Goal: Transaction & Acquisition: Purchase product/service

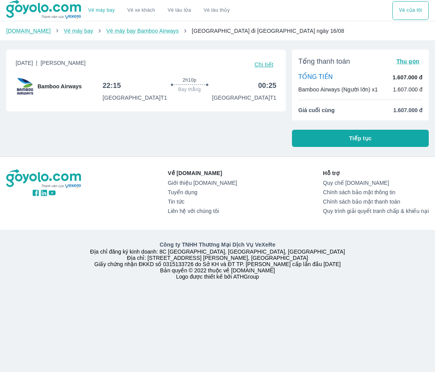
click at [365, 91] on p "Bamboo Airways (Người lớn) x1" at bounding box center [337, 90] width 79 height 8
click at [381, 82] on div "TỔNG TIỀN 1.607.000 đ Bamboo Airways (Người lớn) x1 1.607.000 đ" at bounding box center [360, 83] width 124 height 20
click at [353, 141] on span "Tiếp tục" at bounding box center [360, 138] width 23 height 8
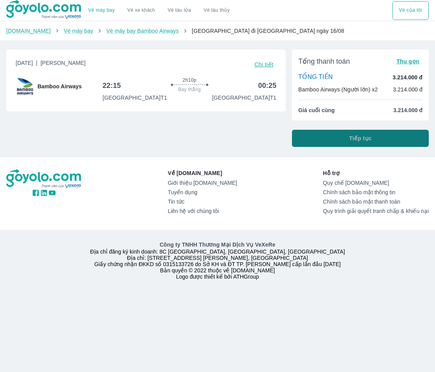
click at [339, 136] on button "Tiếp tục" at bounding box center [360, 138] width 137 height 17
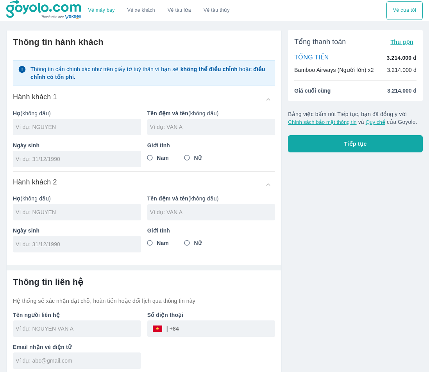
click at [83, 132] on div at bounding box center [77, 127] width 128 height 16
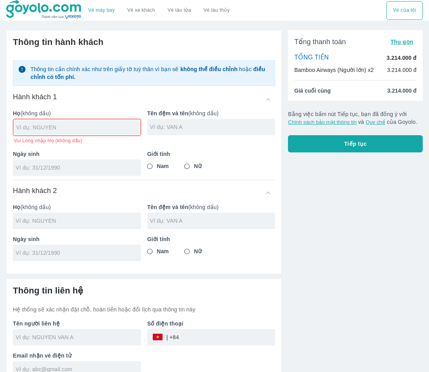
click at [74, 128] on input "text" at bounding box center [78, 127] width 125 height 8
type input "VU"
click at [182, 126] on input "text" at bounding box center [212, 127] width 125 height 8
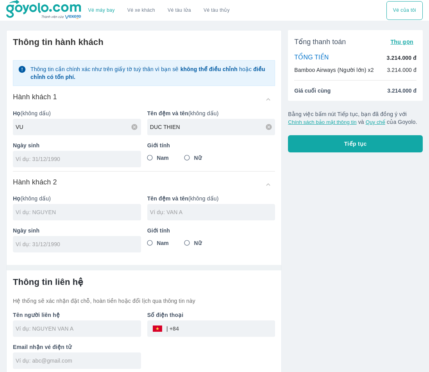
type input "DUC THIEN"
click at [90, 212] on input "text" at bounding box center [78, 212] width 125 height 8
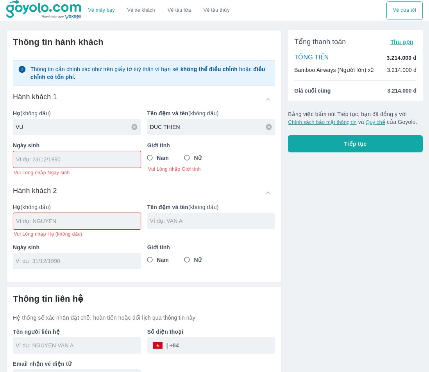
click at [69, 161] on input "tel" at bounding box center [74, 159] width 117 height 8
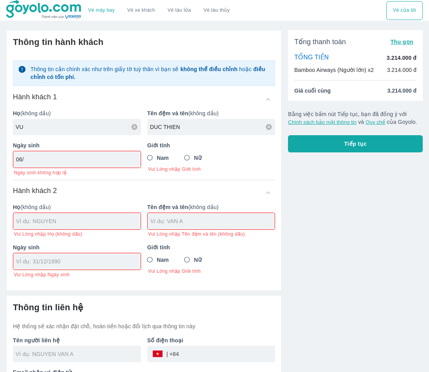
click at [69, 161] on input "06/" at bounding box center [74, 159] width 117 height 8
type input "06/"
click at [69, 161] on input "06/" at bounding box center [74, 159] width 117 height 8
type input "-"
click at [69, 161] on input "09/" at bounding box center [74, 159] width 117 height 8
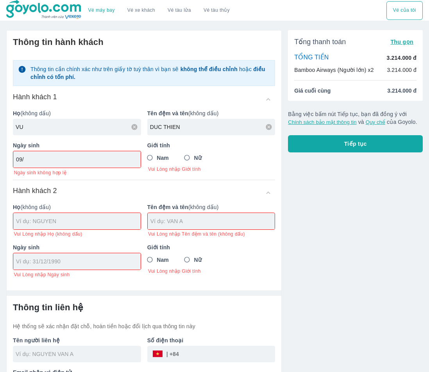
type input "09/"
click at [69, 161] on input "09/" at bounding box center [74, 159] width 117 height 8
click at [102, 162] on input "09/" at bounding box center [74, 159] width 117 height 8
drag, startPoint x: 102, startPoint y: 162, endPoint x: 89, endPoint y: 161, distance: 13.0
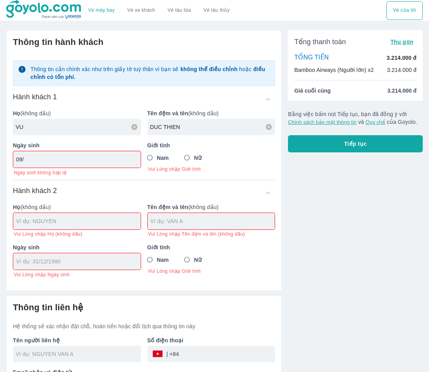
click at [102, 162] on input "09/" at bounding box center [74, 159] width 117 height 8
click at [29, 161] on input "09/" at bounding box center [74, 159] width 117 height 8
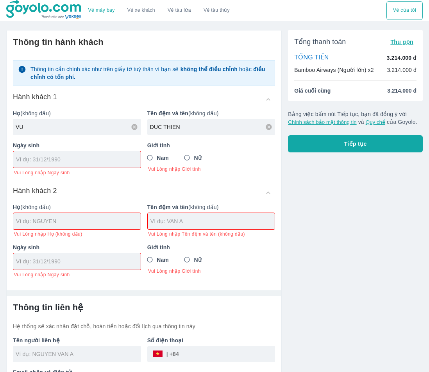
click at [29, 161] on input "tel" at bounding box center [74, 159] width 117 height 8
click at [32, 161] on input "tel" at bounding box center [74, 159] width 117 height 8
type input "00/00/000"
click at [32, 161] on input "00/00/000" at bounding box center [74, 159] width 117 height 8
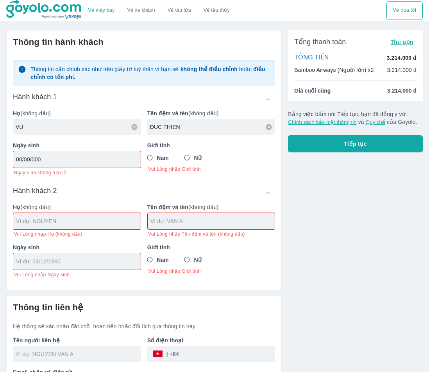
click at [45, 161] on input "00/00/000" at bounding box center [74, 159] width 117 height 8
click at [156, 225] on input "text" at bounding box center [212, 221] width 125 height 8
click at [84, 182] on div "Thông tin cần chính xác như trên giấy tờ tuỳ thân vì bạn sẽ không thể điều chỉn…" at bounding box center [144, 166] width 262 height 224
click at [153, 159] on input "Nam" at bounding box center [150, 158] width 14 height 14
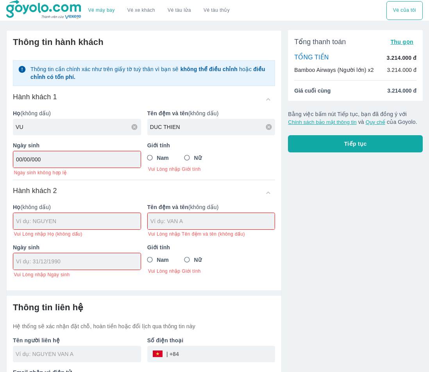
radio input "true"
click at [114, 161] on input "00/00/000" at bounding box center [74, 159] width 117 height 8
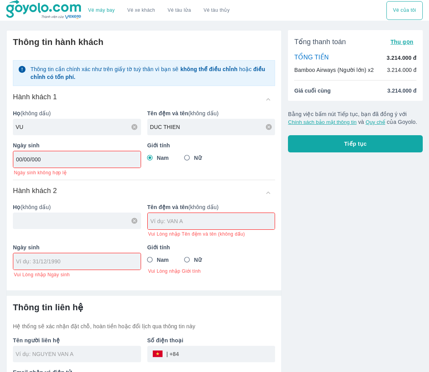
click at [87, 161] on input "00/00/000" at bounding box center [74, 159] width 117 height 8
click at [79, 222] on input "text" at bounding box center [78, 221] width 125 height 8
click at [80, 160] on input "00/00/000" at bounding box center [74, 159] width 117 height 8
click at [38, 162] on input "00/00/000" at bounding box center [74, 159] width 117 height 8
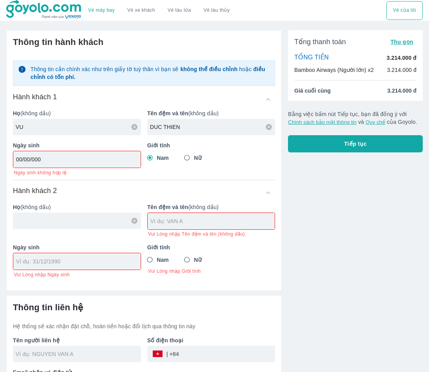
click at [37, 214] on div at bounding box center [77, 220] width 128 height 16
click at [49, 163] on input "00/00/0000" at bounding box center [74, 159] width 117 height 8
type input "00/00/0000"
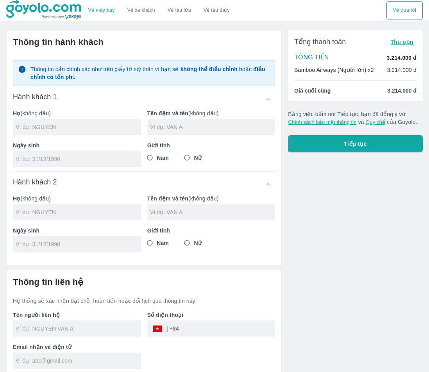
click at [68, 162] on input "tel" at bounding box center [75, 159] width 118 height 8
type input "06/09/200"
click at [71, 159] on input "tel" at bounding box center [75, 159] width 118 height 8
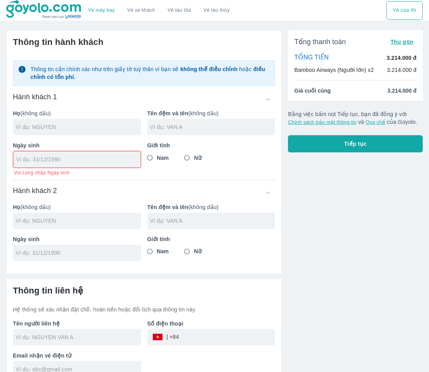
click at [42, 157] on input "tel" at bounding box center [74, 159] width 117 height 8
click at [61, 176] on div "Ngày sinh 08/09/2000 Ngày sinh không hợp lệ" at bounding box center [74, 155] width 134 height 41
click at [58, 168] on div "08/09/2000" at bounding box center [76, 159] width 127 height 16
click at [57, 163] on input "08/09/2000" at bounding box center [74, 159] width 117 height 8
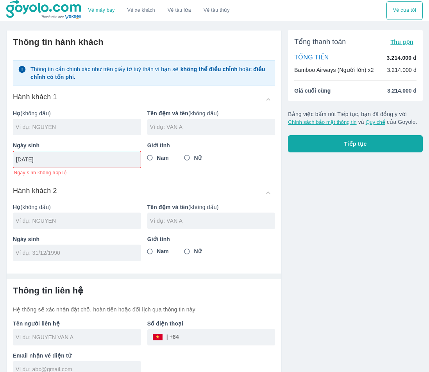
click at [102, 160] on input "08/09/2000" at bounding box center [74, 159] width 117 height 8
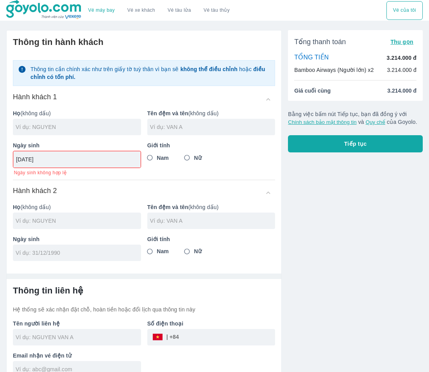
type input "08/09/2006"
click at [121, 187] on div "Hành khách 2" at bounding box center [144, 193] width 262 height 14
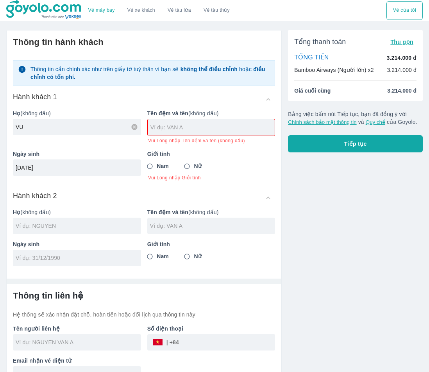
type input "VU"
click at [217, 123] on div at bounding box center [211, 127] width 127 height 16
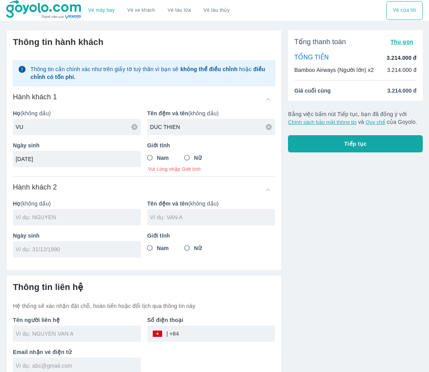
type input "DUC THIEN"
click at [148, 159] on input "Nam" at bounding box center [150, 158] width 14 height 14
radio input "true"
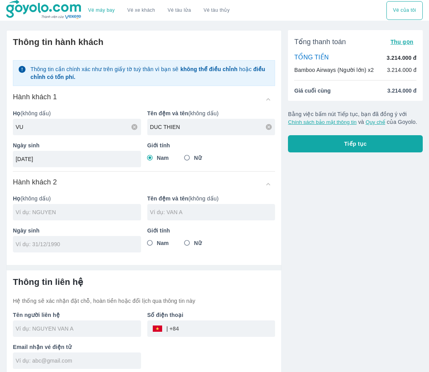
click at [146, 176] on div "Thông tin cần chính xác như trên giấy tờ tuỳ thân vì bạn sẽ không thể điều chỉn…" at bounding box center [144, 153] width 262 height 198
type input "VU DUC THIEN"
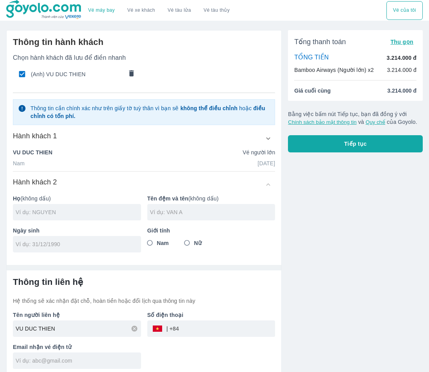
click at [59, 211] on input "text" at bounding box center [78, 212] width 125 height 8
type input "UONG"
click at [187, 215] on input "text" at bounding box center [212, 212] width 125 height 8
type input "THI HONG DUC"
click at [187, 245] on input "Nữ" at bounding box center [187, 243] width 14 height 14
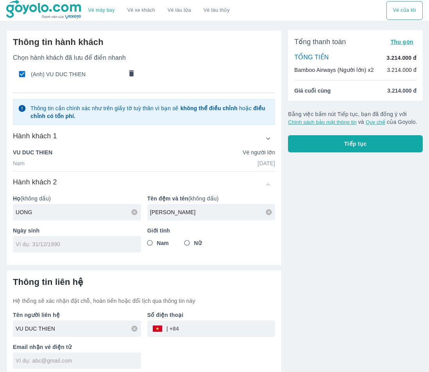
radio input "true"
click at [118, 248] on input "tel" at bounding box center [75, 244] width 118 height 8
type input "1/10/8"
type input "6"
click at [118, 248] on input "11/11/0620" at bounding box center [75, 244] width 118 height 8
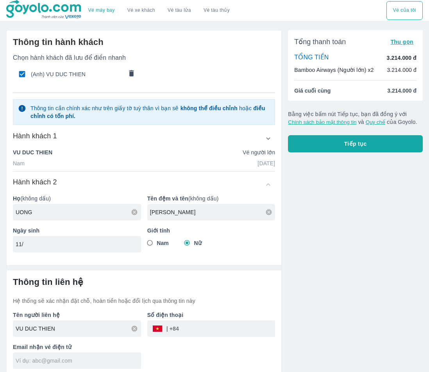
type input "1"
type input "11/06/2006"
click at [118, 261] on div at bounding box center [144, 265] width 275 height 12
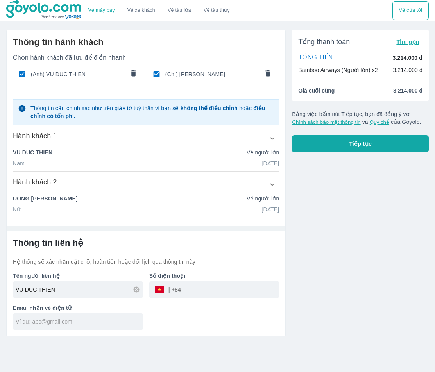
click at [135, 291] on icon at bounding box center [137, 289] width 6 height 6
type input "VO NGUYEN GIA HAN"
click at [218, 291] on input "tel" at bounding box center [230, 289] width 98 height 19
type input "974280902"
click at [115, 329] on div at bounding box center [78, 321] width 130 height 16
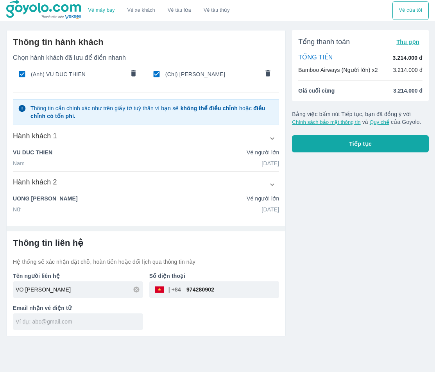
paste input "ktri2428@gmail.com"
type input "ktri2428@gmail.com"
click at [328, 145] on button "Tiếp tục" at bounding box center [360, 143] width 137 height 17
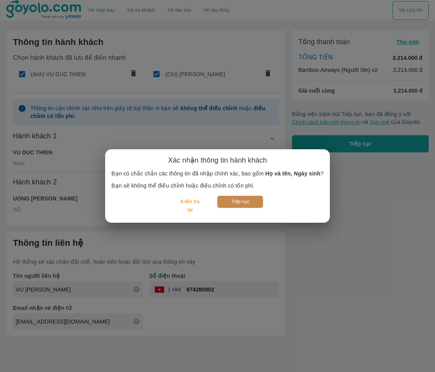
click at [237, 201] on button "Tiếp tục" at bounding box center [240, 202] width 46 height 12
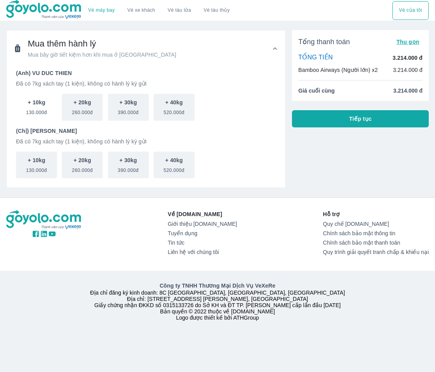
click at [35, 112] on span "130.000đ" at bounding box center [36, 110] width 21 height 9
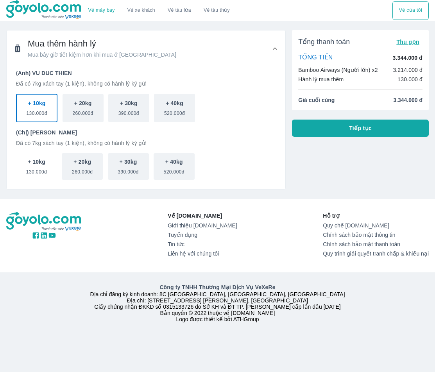
click at [43, 160] on p "+ 10kg" at bounding box center [37, 162] width 18 height 8
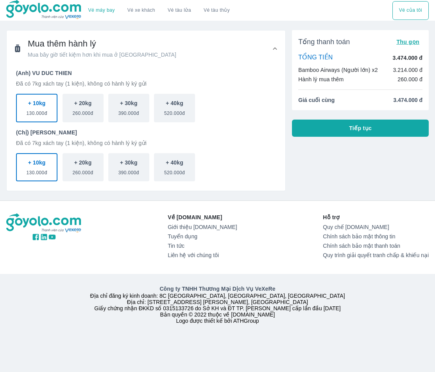
click at [317, 135] on button "Tiếp tục" at bounding box center [360, 127] width 137 height 17
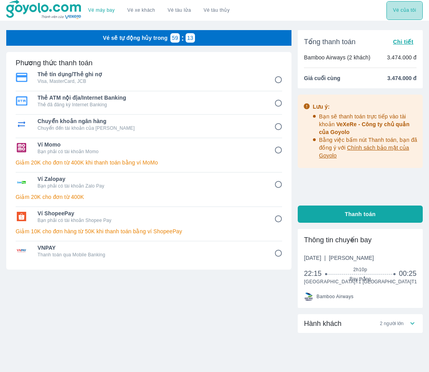
click at [392, 12] on button "Vé của tôi" at bounding box center [404, 10] width 36 height 19
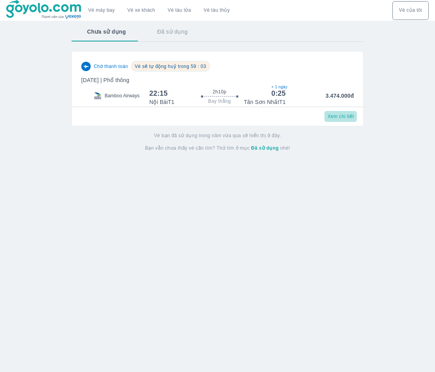
click at [334, 119] on span "Xem chi tiết" at bounding box center [340, 116] width 26 height 6
